Goal: Task Accomplishment & Management: Use online tool/utility

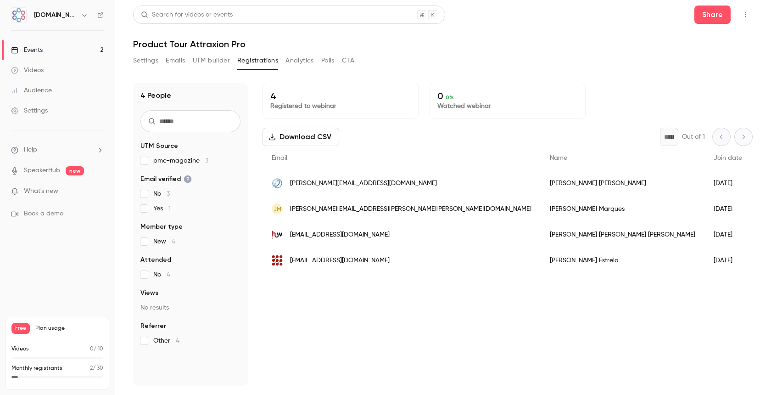
click at [176, 55] on button "Emails" at bounding box center [175, 60] width 19 height 15
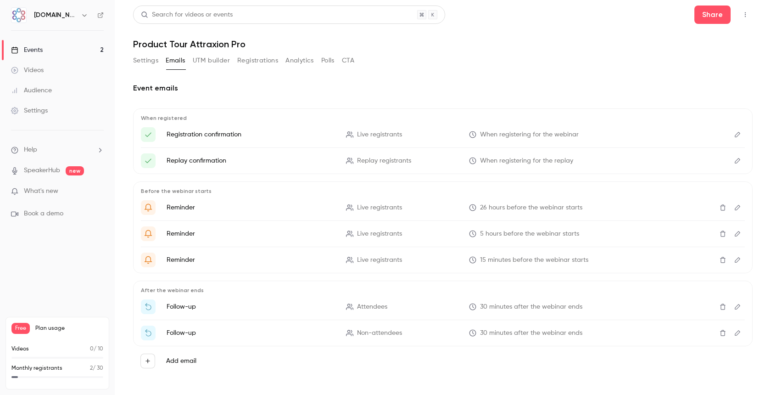
click at [734, 135] on icon "Edit" at bounding box center [737, 134] width 7 height 6
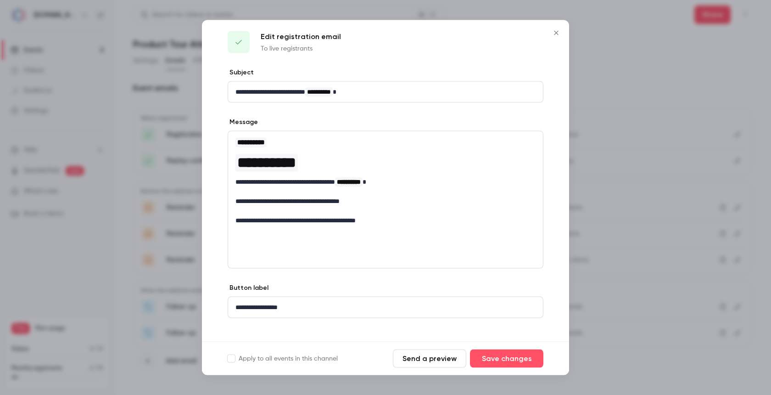
scroll to position [8, 0]
click at [559, 36] on icon "Close" at bounding box center [556, 32] width 11 height 7
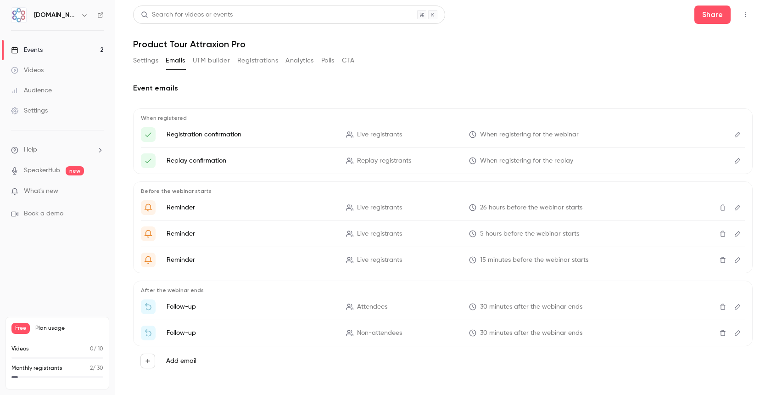
click at [734, 162] on icon "Edit" at bounding box center [737, 160] width 7 height 6
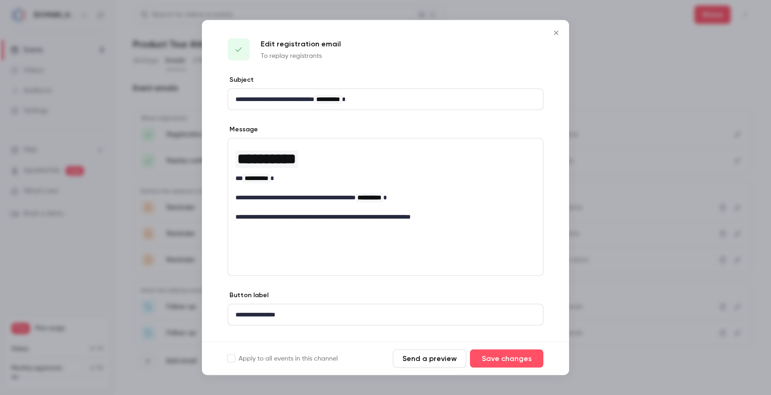
click at [236, 180] on p "**********" at bounding box center [382, 178] width 293 height 10
click at [559, 36] on icon "Close" at bounding box center [556, 32] width 11 height 7
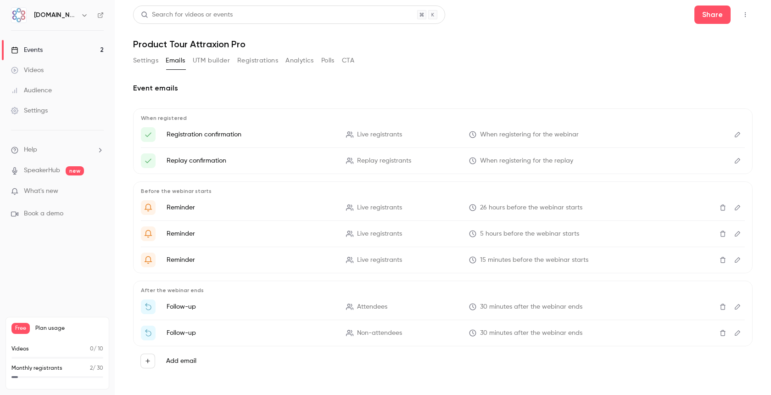
click at [734, 135] on icon "Edit" at bounding box center [737, 134] width 7 height 6
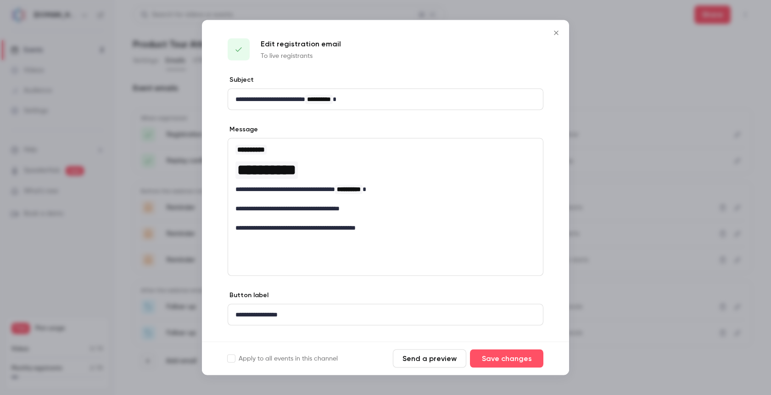
click at [559, 33] on icon "Close" at bounding box center [556, 32] width 11 height 7
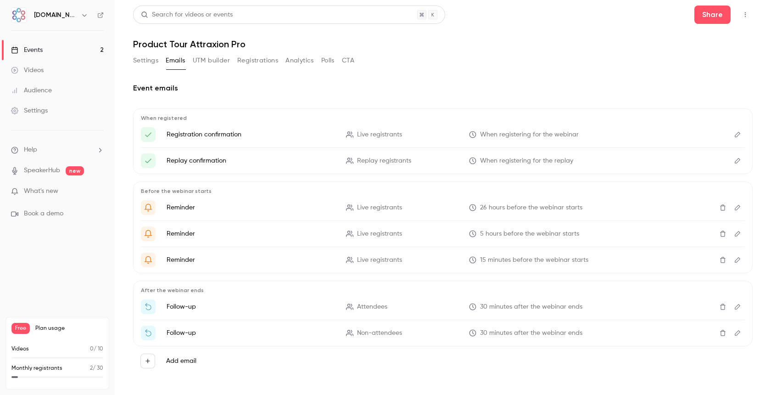
click at [735, 162] on icon "Edit" at bounding box center [738, 161] width 6 height 6
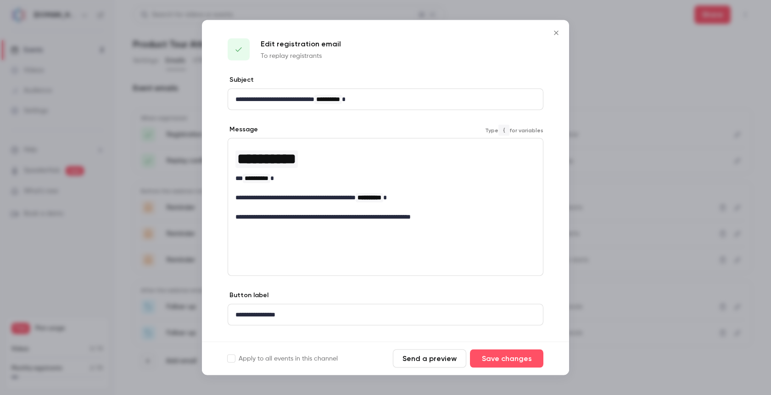
click at [371, 164] on h1 "**********" at bounding box center [386, 158] width 300 height 22
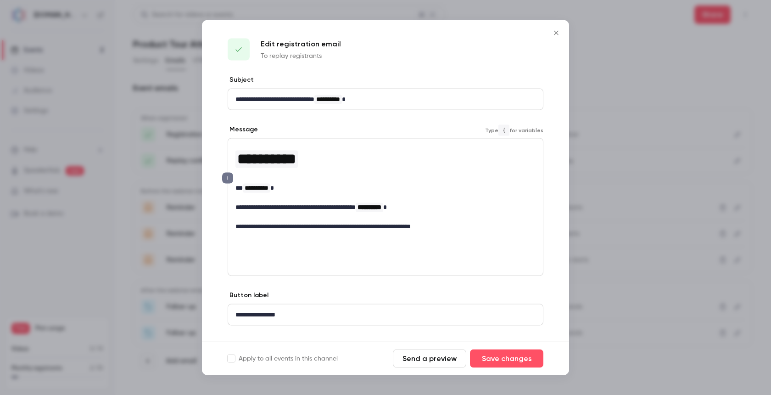
click at [555, 35] on icon "Close" at bounding box center [556, 32] width 11 height 7
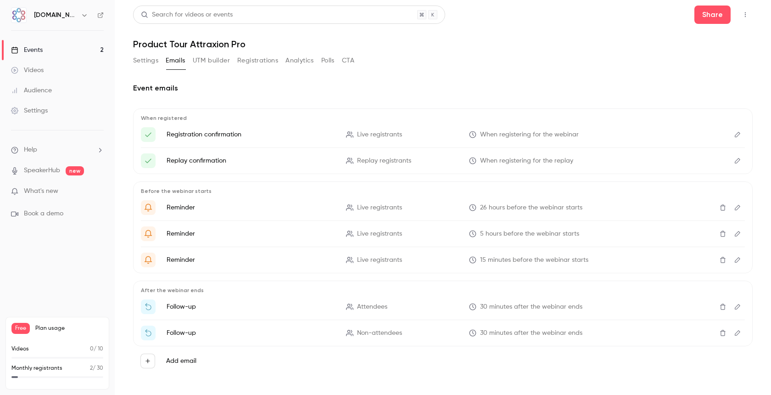
click at [734, 208] on icon "Edit" at bounding box center [737, 207] width 7 height 6
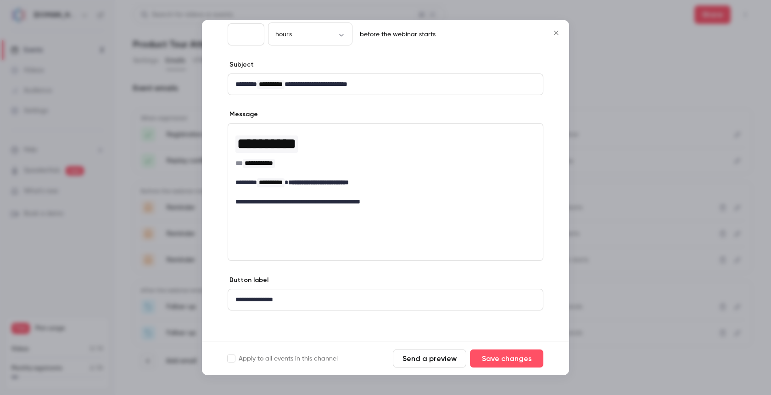
scroll to position [64, 0]
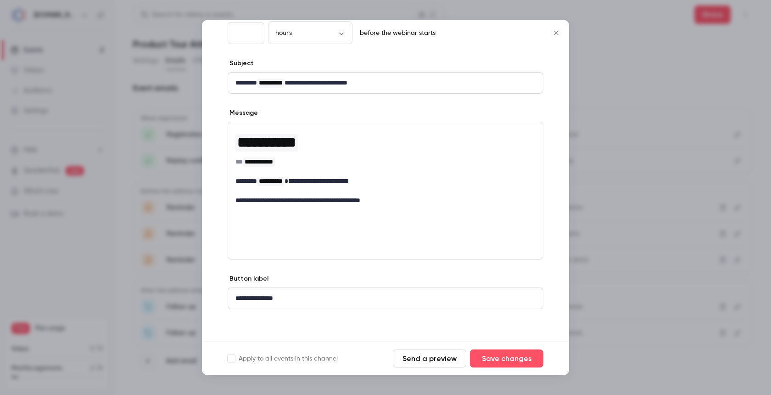
click at [559, 33] on icon "Close" at bounding box center [556, 32] width 11 height 7
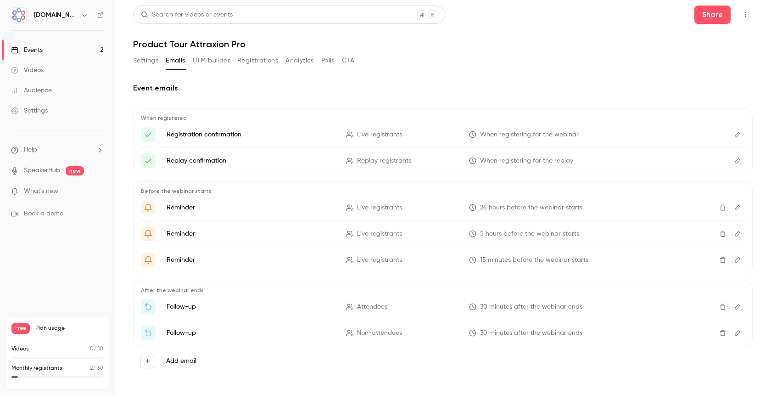
click at [734, 233] on icon "Edit" at bounding box center [737, 233] width 7 height 6
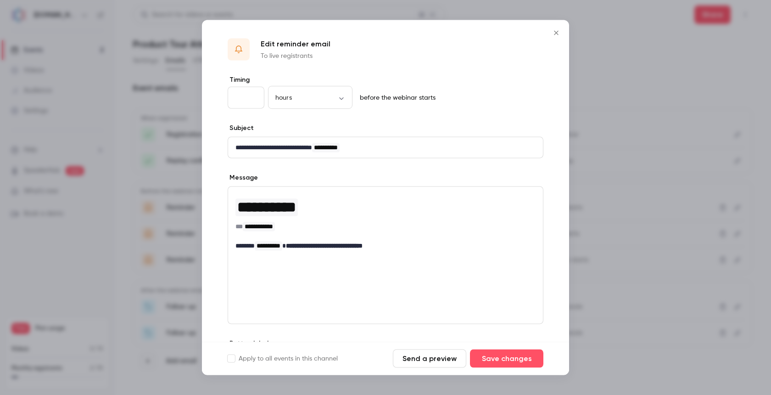
click at [557, 29] on icon "Close" at bounding box center [556, 32] width 11 height 7
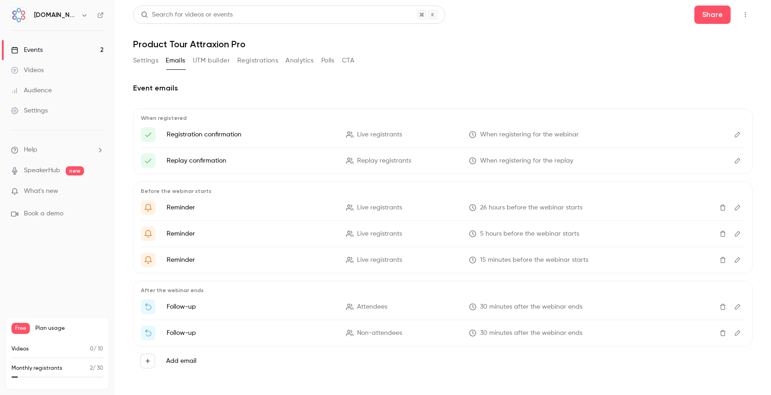
click at [734, 261] on icon "Edit" at bounding box center [737, 260] width 7 height 6
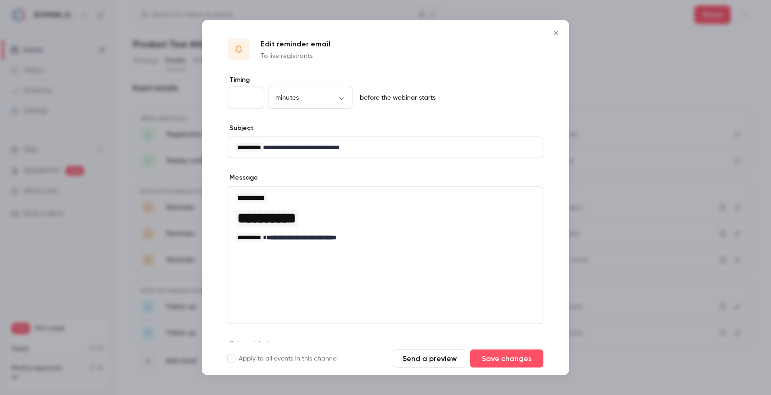
click at [556, 30] on icon "Close" at bounding box center [556, 32] width 11 height 7
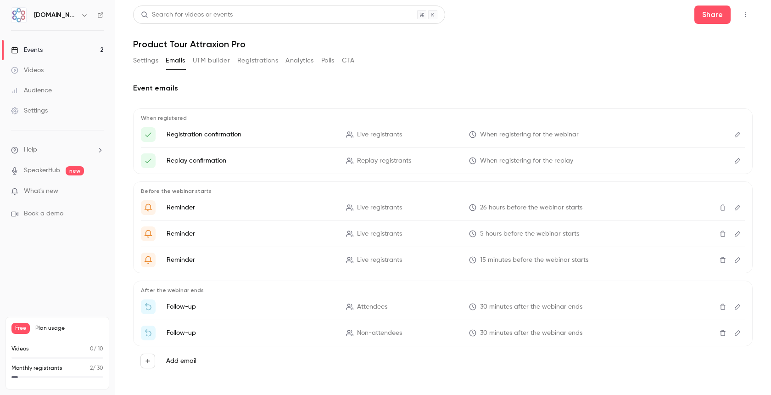
scroll to position [3, 0]
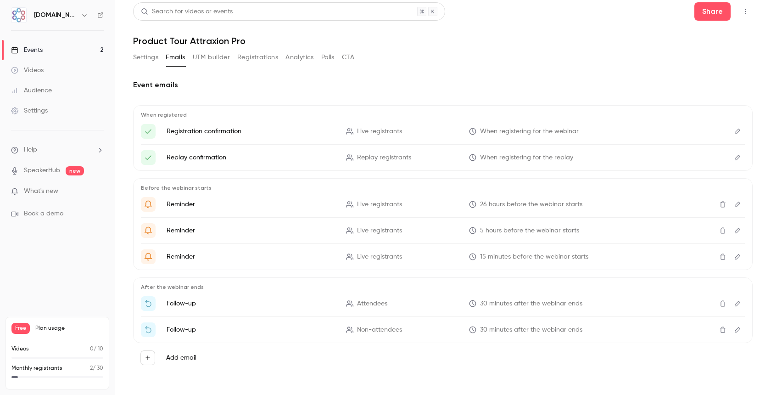
click at [734, 303] on icon "Edit" at bounding box center [737, 303] width 7 height 6
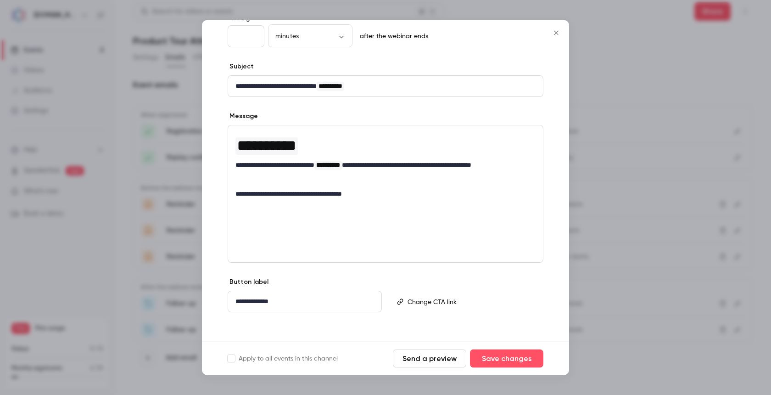
scroll to position [64, 0]
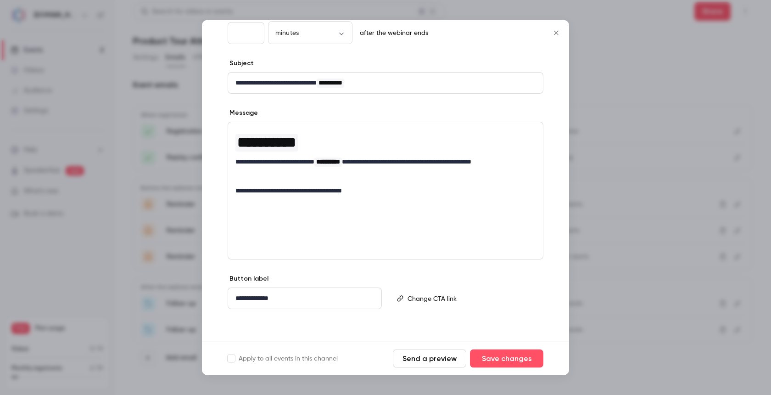
click at [554, 31] on icon "Close" at bounding box center [556, 32] width 11 height 7
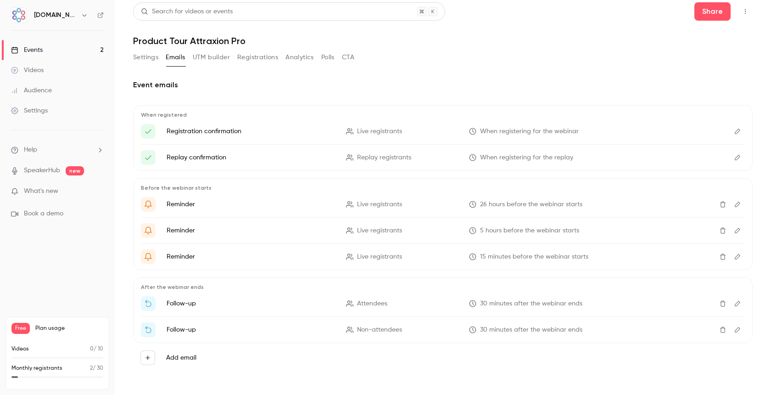
click at [734, 328] on button "Edit" at bounding box center [737, 329] width 15 height 15
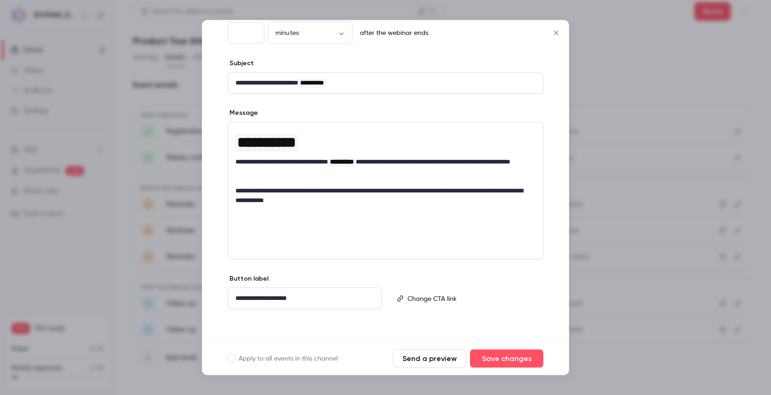
click at [557, 32] on icon "Close" at bounding box center [556, 33] width 4 height 4
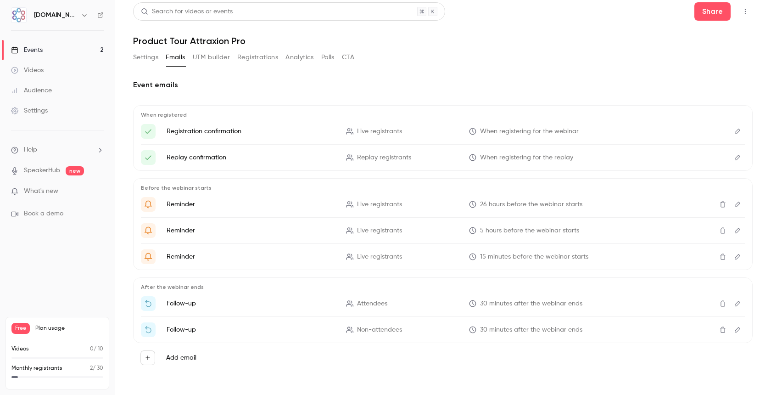
click at [219, 60] on button "UTM builder" at bounding box center [211, 57] width 37 height 15
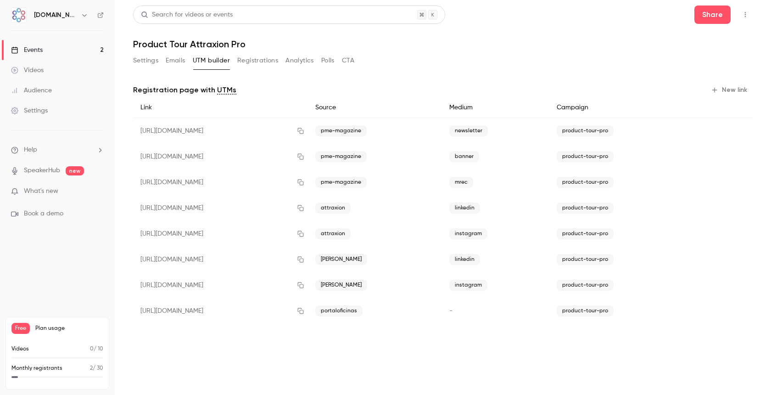
click at [267, 67] on button "Registrations" at bounding box center [257, 60] width 41 height 15
